Goal: Information Seeking & Learning: Learn about a topic

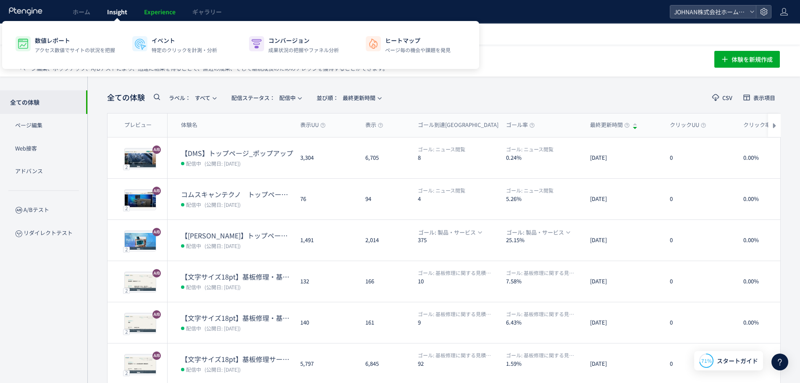
click at [122, 11] on span "Insight" at bounding box center [117, 12] width 20 height 8
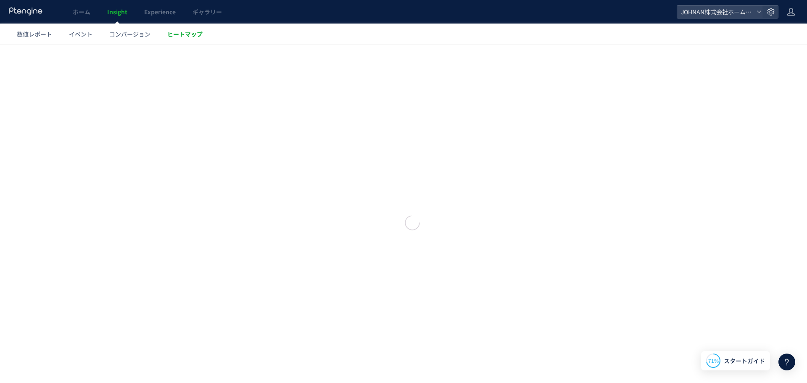
click at [174, 34] on span "ヒートマップ" at bounding box center [184, 34] width 35 height 8
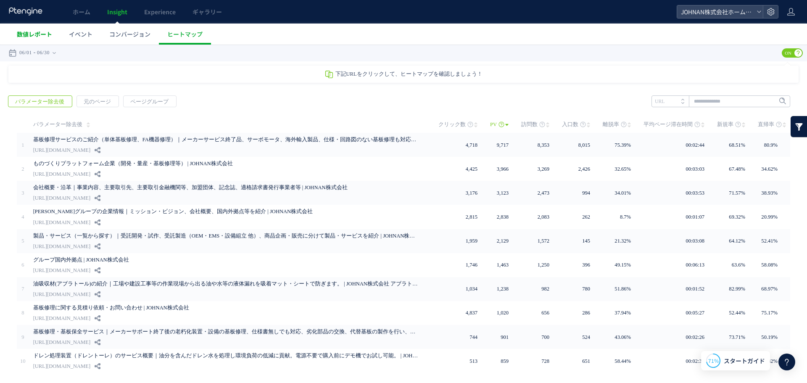
click at [47, 35] on span "数値レポート" at bounding box center [34, 34] width 35 height 8
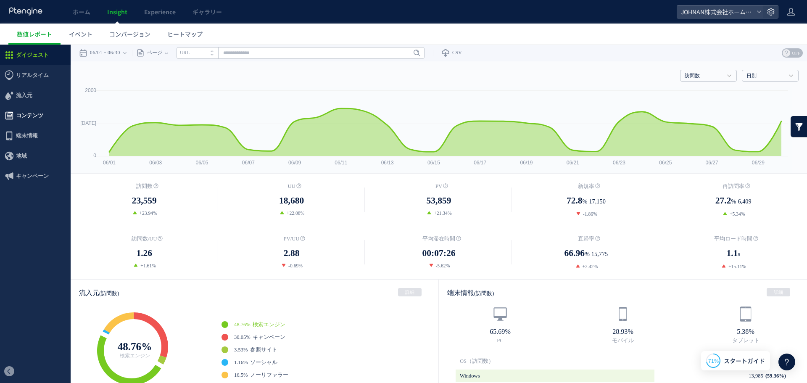
click at [28, 116] on span "コンテンツ" at bounding box center [29, 115] width 27 height 20
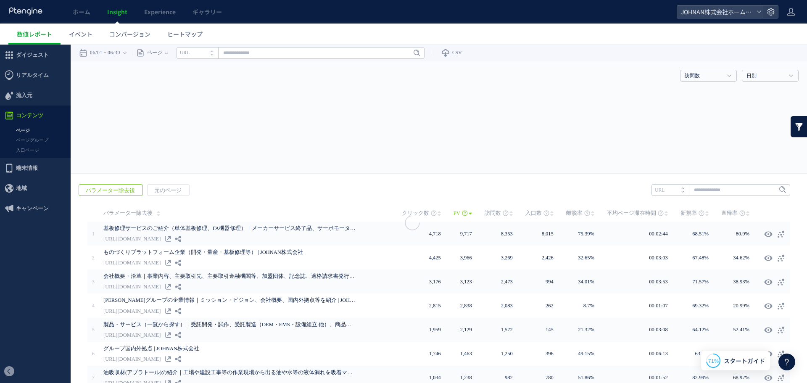
click at [27, 130] on div at bounding box center [403, 191] width 807 height 383
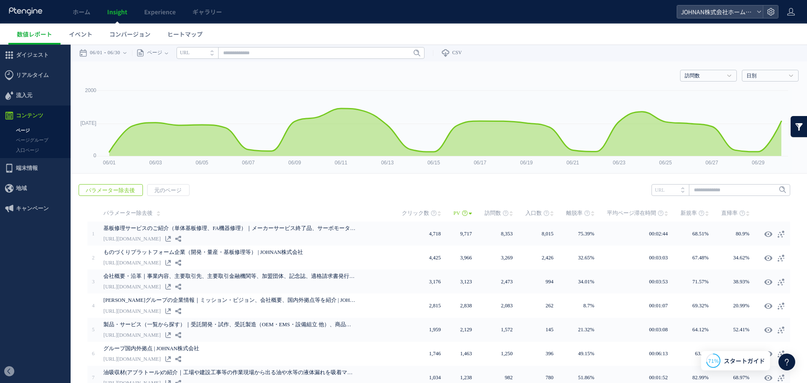
click at [27, 130] on link "ページ" at bounding box center [35, 131] width 71 height 10
click at [28, 151] on link "入口ページ" at bounding box center [35, 150] width 71 height 10
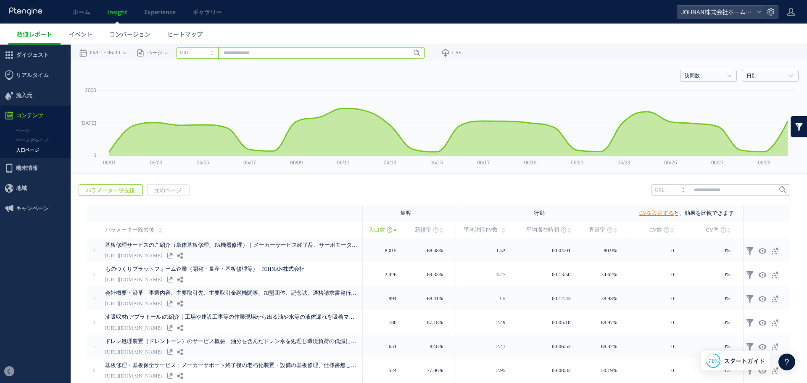
click at [259, 53] on input "text" at bounding box center [300, 53] width 248 height 12
paste input "**********"
type input "**********"
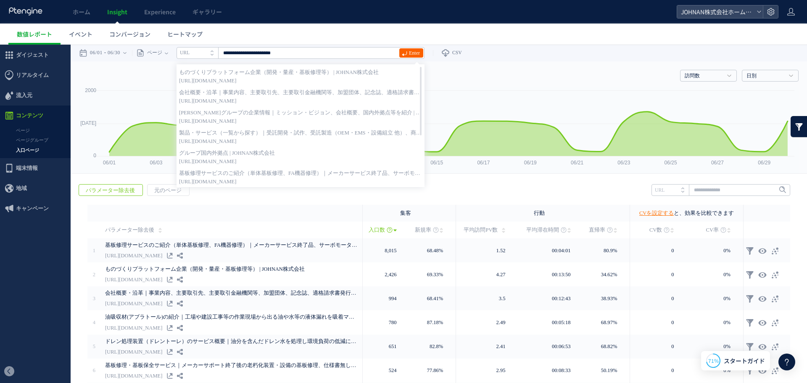
click at [418, 54] on span "Enter" at bounding box center [414, 52] width 11 height 9
click at [217, 56] on span at bounding box center [213, 56] width 7 height 6
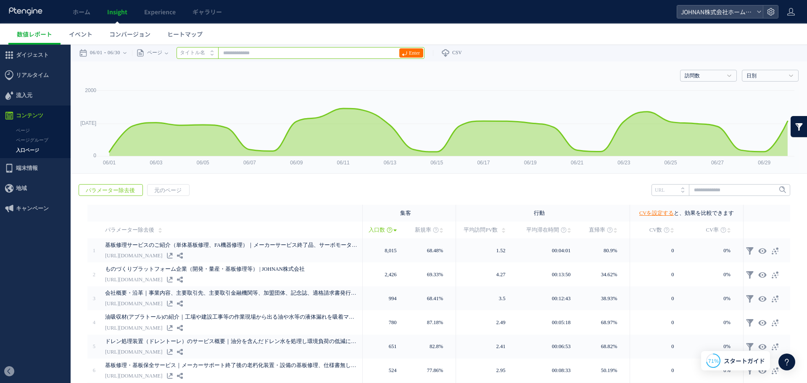
click at [253, 53] on input "text" at bounding box center [300, 53] width 248 height 12
click at [217, 52] on span at bounding box center [213, 50] width 7 height 6
click at [247, 51] on input "text" at bounding box center [300, 53] width 248 height 12
click at [189, 32] on span "ヒートマップ" at bounding box center [184, 34] width 35 height 8
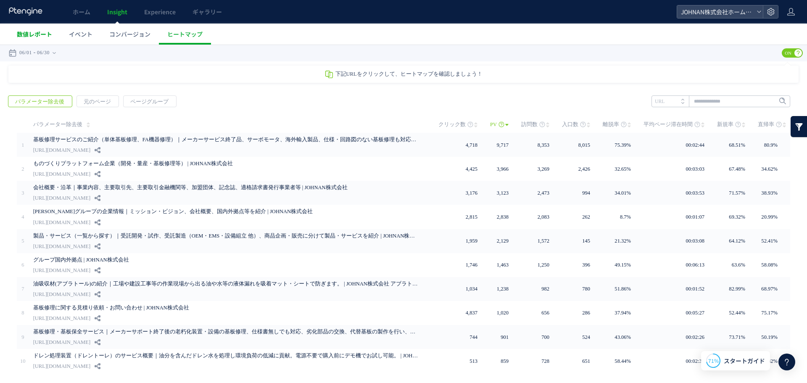
click at [39, 33] on span "数値レポート" at bounding box center [34, 34] width 35 height 8
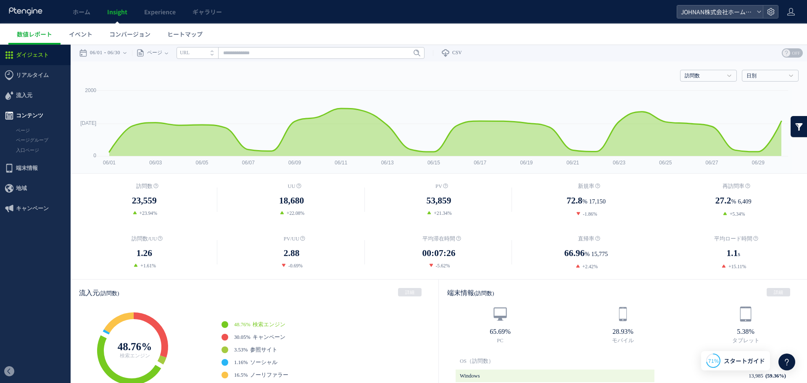
click at [23, 117] on span "コンテンツ" at bounding box center [29, 115] width 27 height 20
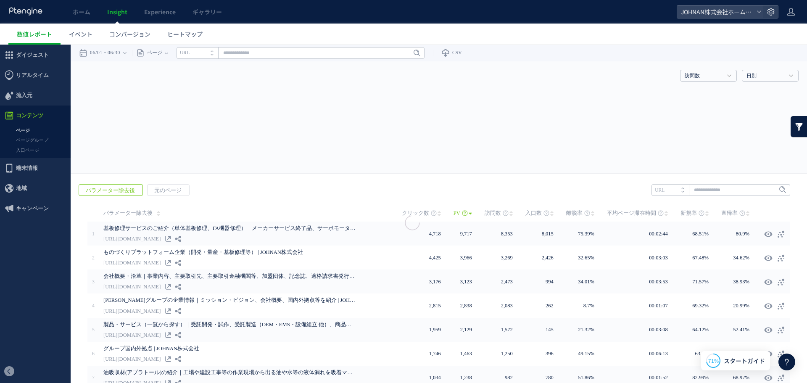
click at [20, 131] on div at bounding box center [403, 191] width 807 height 383
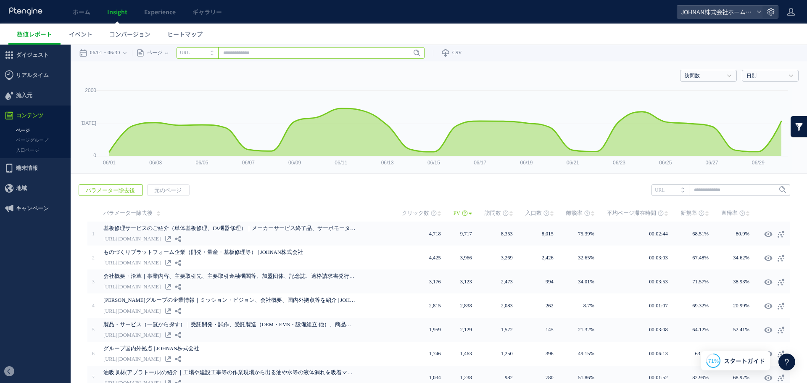
click at [267, 50] on input "text" at bounding box center [300, 53] width 248 height 12
click at [126, 53] on use at bounding box center [124, 53] width 3 height 2
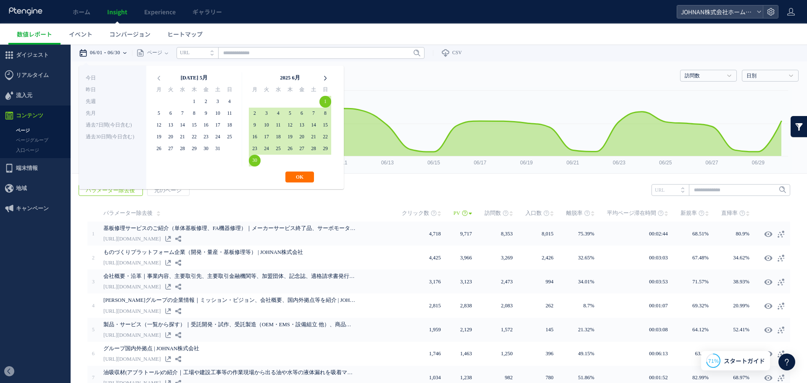
click at [326, 78] on icon at bounding box center [325, 78] width 12 height 12
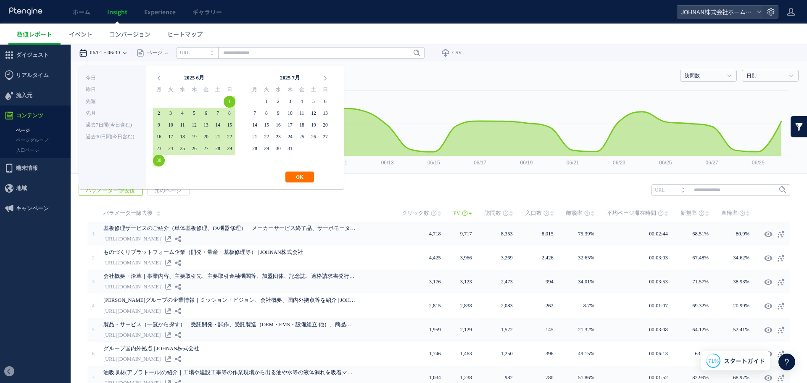
click at [326, 78] on icon at bounding box center [325, 78] width 12 height 12
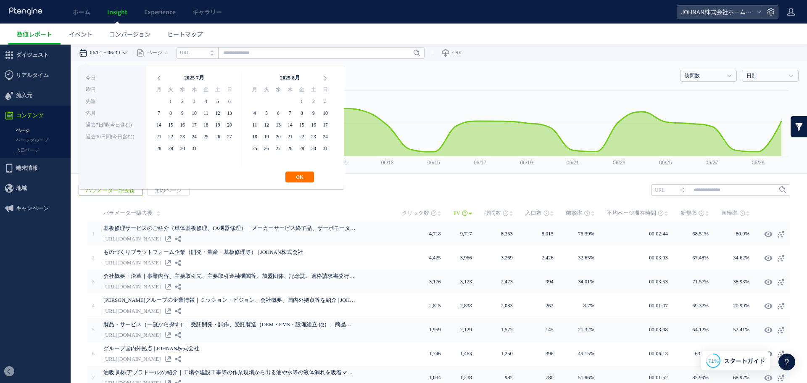
click at [326, 78] on icon at bounding box center [325, 78] width 12 height 12
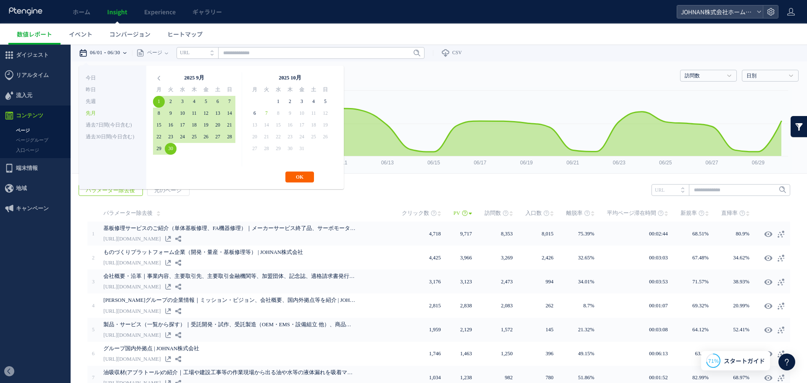
click at [305, 181] on button "OK" at bounding box center [299, 176] width 29 height 11
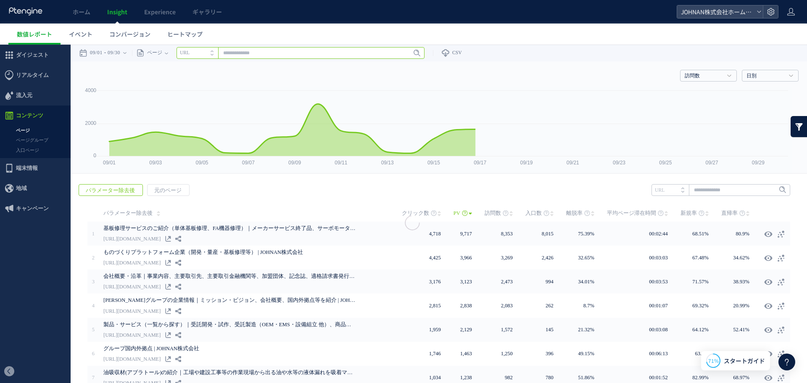
click at [255, 54] on input "text" at bounding box center [300, 53] width 248 height 12
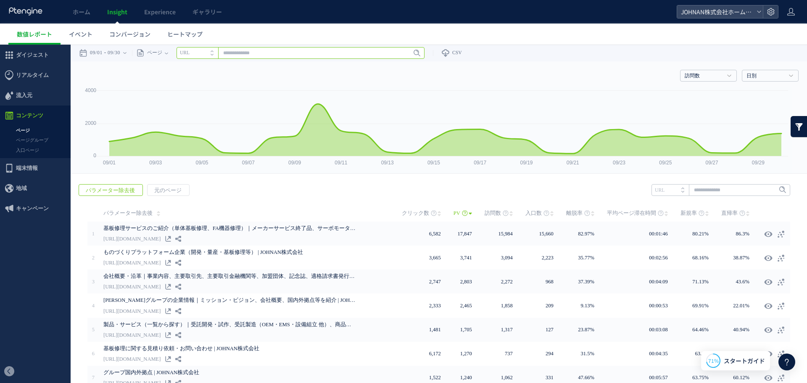
click at [258, 51] on input "text" at bounding box center [300, 53] width 248 height 12
paste input "**********"
click at [418, 58] on div "Enter" at bounding box center [409, 53] width 21 height 12
click at [418, 53] on span "Enter" at bounding box center [414, 52] width 11 height 9
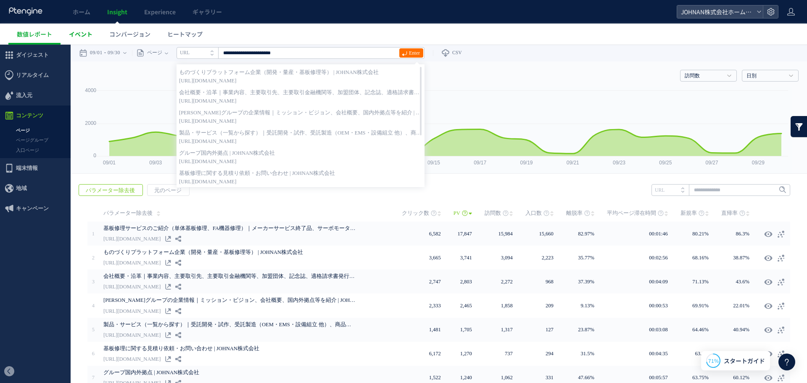
click at [78, 35] on span "イベント" at bounding box center [81, 34] width 24 height 8
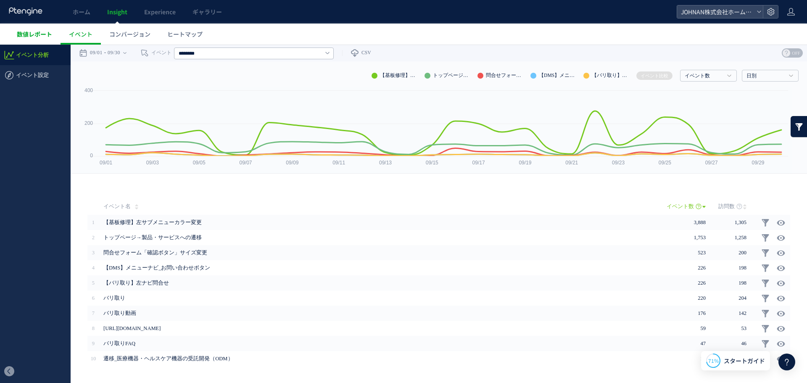
click at [34, 32] on span "数値レポート" at bounding box center [34, 34] width 35 height 8
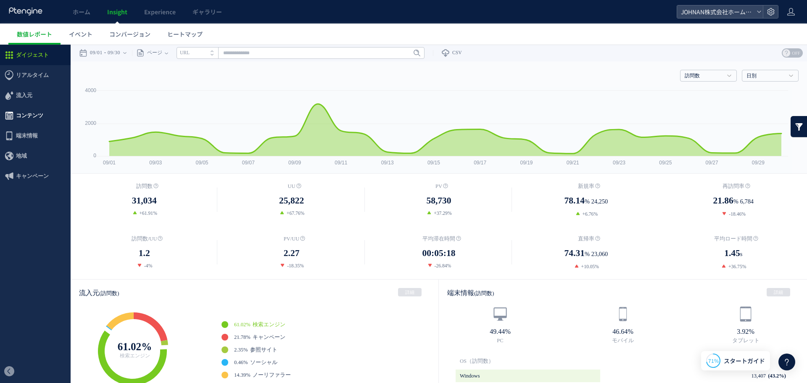
click at [35, 116] on span "コンテンツ" at bounding box center [29, 115] width 27 height 20
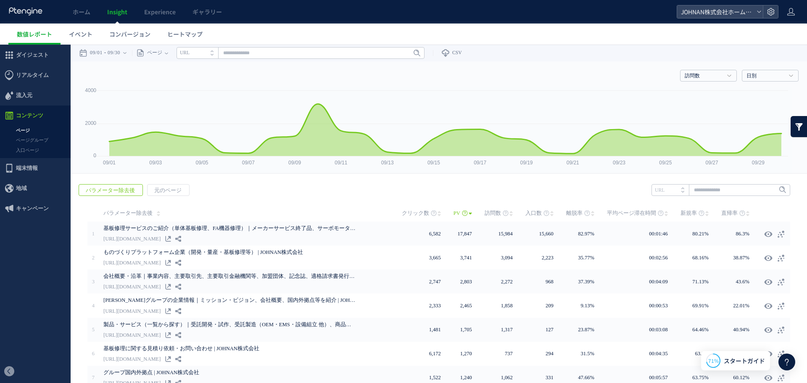
click at [26, 151] on link "入口ページ" at bounding box center [35, 150] width 71 height 10
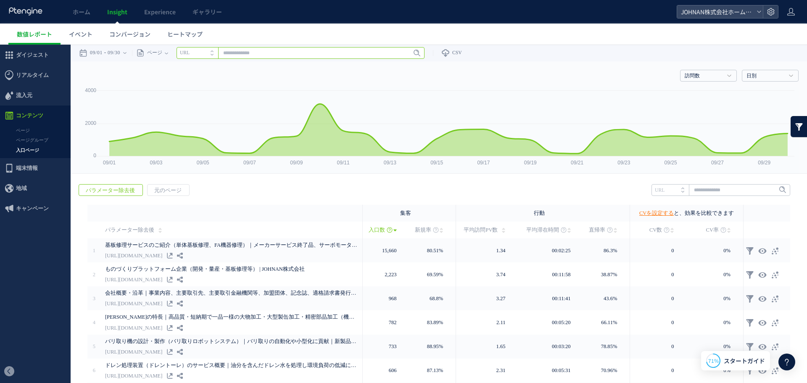
click at [271, 54] on input "text" at bounding box center [300, 53] width 248 height 12
paste input "**********"
type input "**********"
click at [416, 57] on span "Enter" at bounding box center [414, 52] width 11 height 9
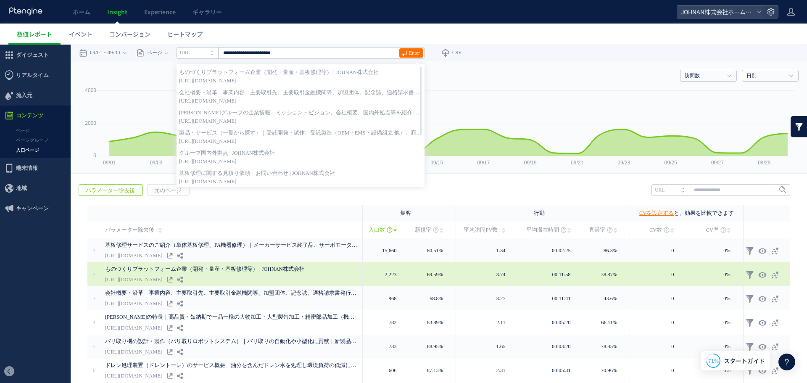
click at [180, 268] on link "ものづくりプラットフォーム企業（開発・量産・基板修理等） | JOHNAN株式会社" at bounding box center [231, 269] width 252 height 10
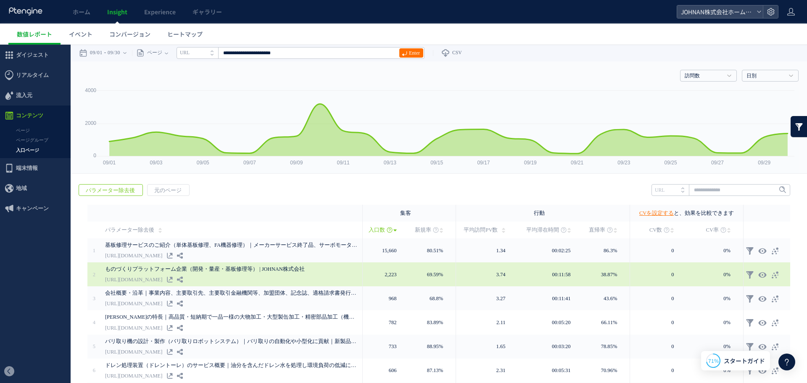
click at [180, 268] on link "ものづくりプラットフォーム企業（開発・量産・基板修理等） | JOHNAN株式会社" at bounding box center [231, 269] width 252 height 10
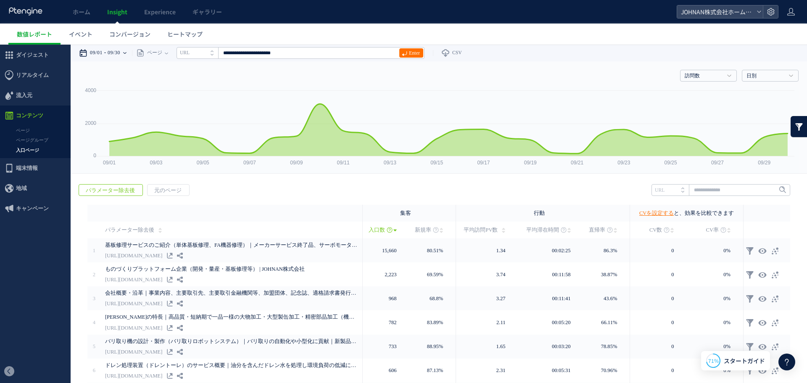
click at [126, 52] on icon at bounding box center [124, 53] width 3 height 17
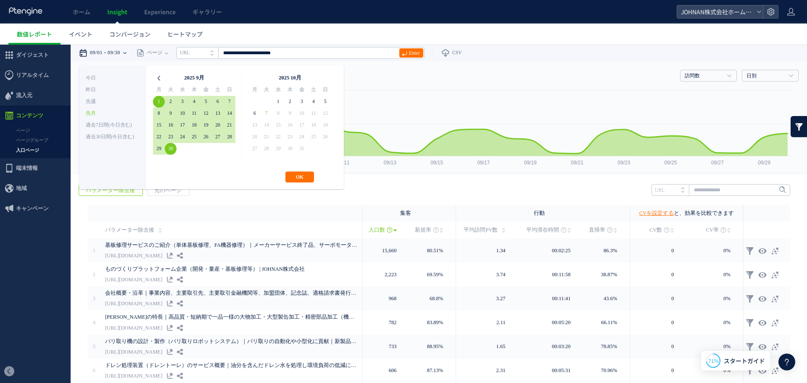
click at [158, 81] on icon at bounding box center [159, 78] width 12 height 12
click at [302, 178] on button "OK" at bounding box center [299, 176] width 29 height 11
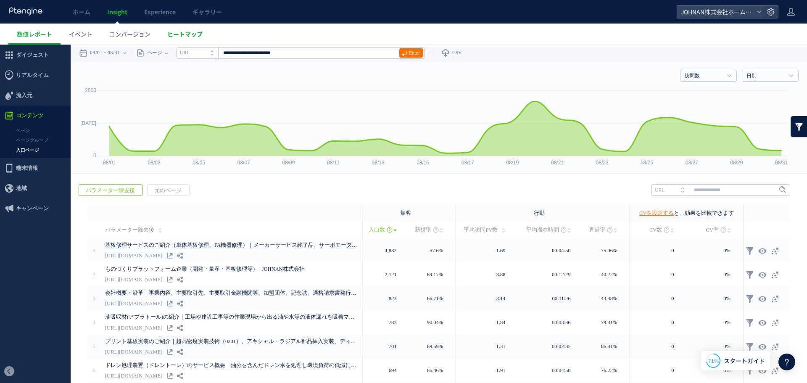
click at [173, 33] on span "ヒートマップ" at bounding box center [184, 34] width 35 height 8
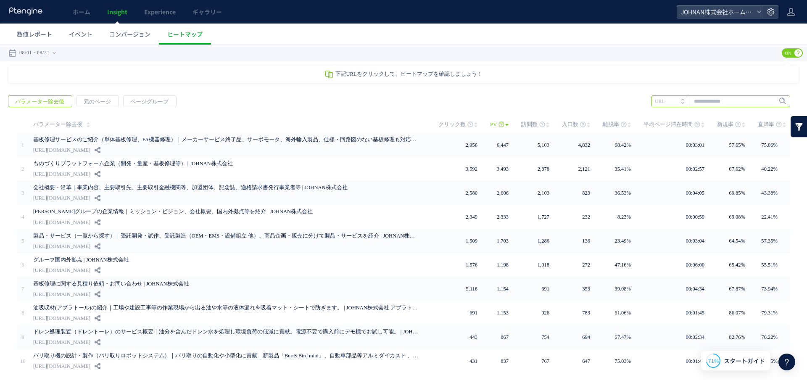
click at [709, 104] on input "text" at bounding box center [720, 101] width 139 height 12
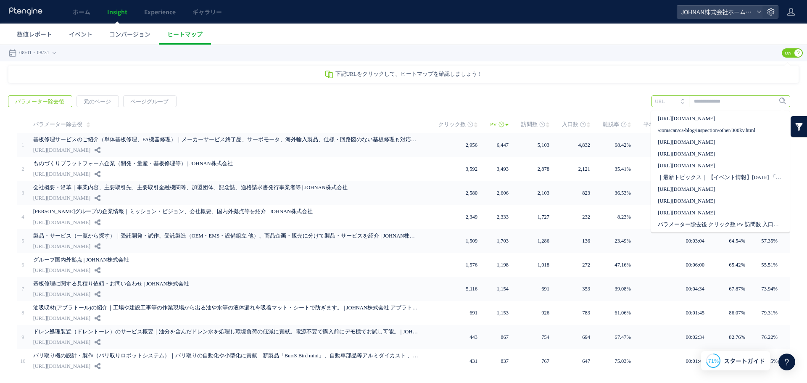
paste input "**********"
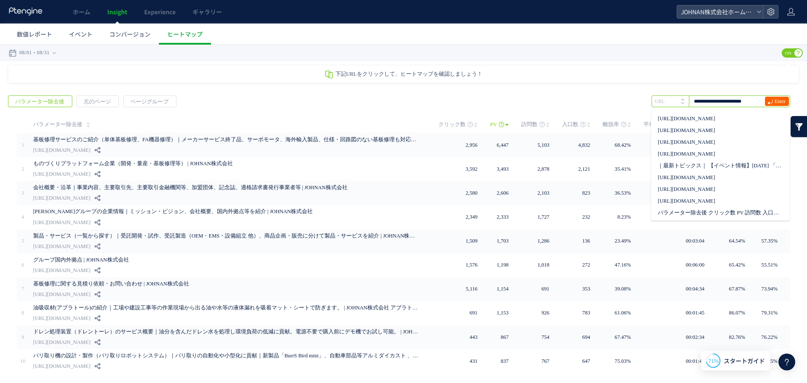
type input "**********"
click at [781, 104] on span "Enter" at bounding box center [777, 101] width 24 height 9
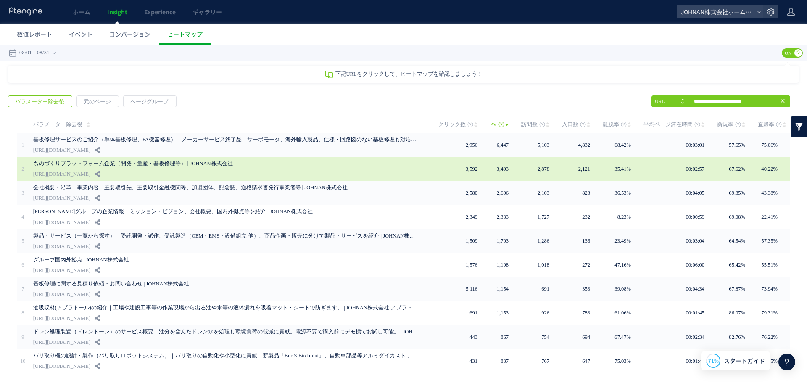
click at [510, 176] on td "3,493" at bounding box center [505, 169] width 31 height 24
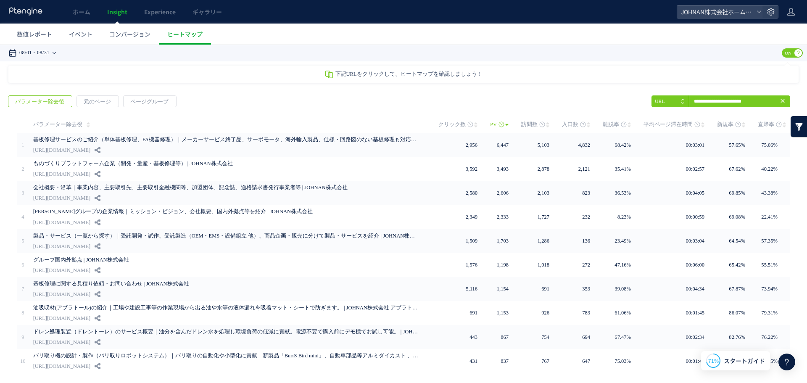
click at [61, 55] on div "08/01 08/31" at bounding box center [34, 53] width 53 height 17
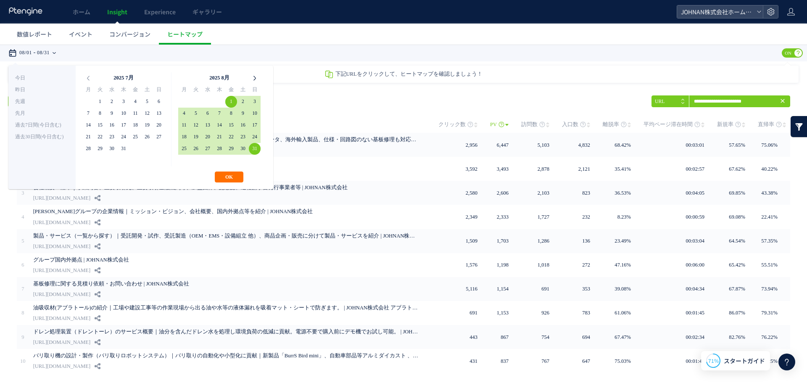
click at [254, 79] on icon at bounding box center [255, 78] width 12 height 12
click at [228, 177] on button "OK" at bounding box center [229, 176] width 29 height 11
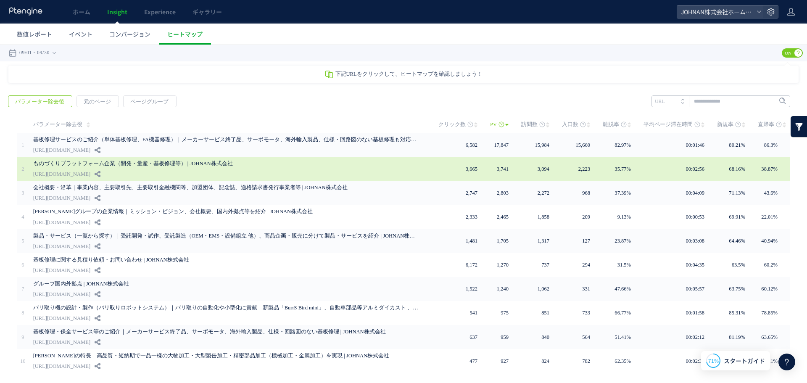
click at [411, 176] on div "ものづくりプラットフォーム企業（開発・量産・基板修理等） | JOHNAN株式会社 [URL][DOMAIN_NAME]" at bounding box center [229, 169] width 393 height 24
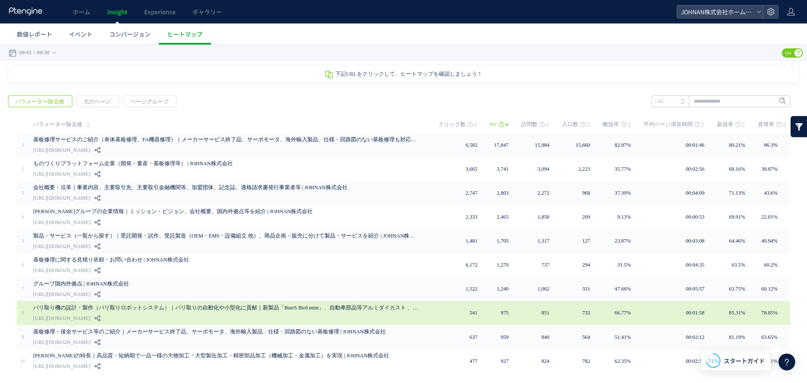
click at [215, 316] on div "バリ取り機の設計・製作（バリ取りロボットシステム）｜バリ取りの自動化や小型化に貢献｜新製品「BurrS Bird mini」、自動車部品等アルミダイカスト 、…" at bounding box center [229, 313] width 393 height 24
